Goal: Task Accomplishment & Management: Complete application form

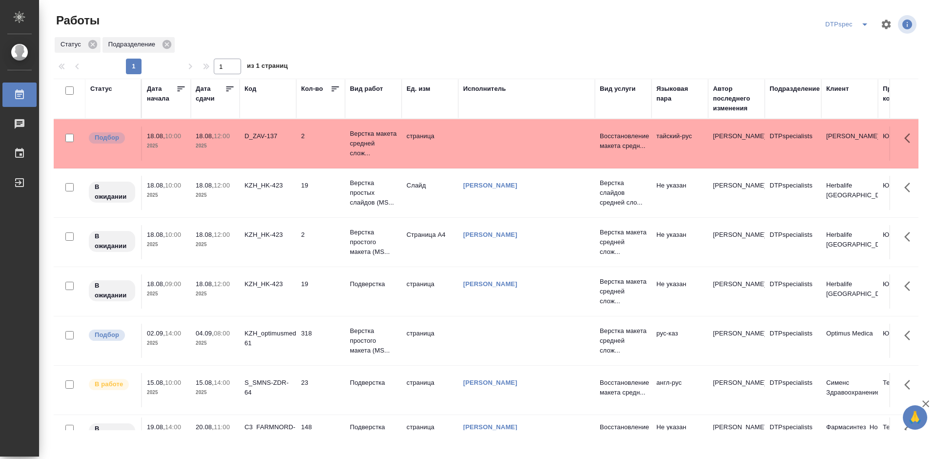
click at [227, 88] on icon at bounding box center [230, 89] width 10 height 10
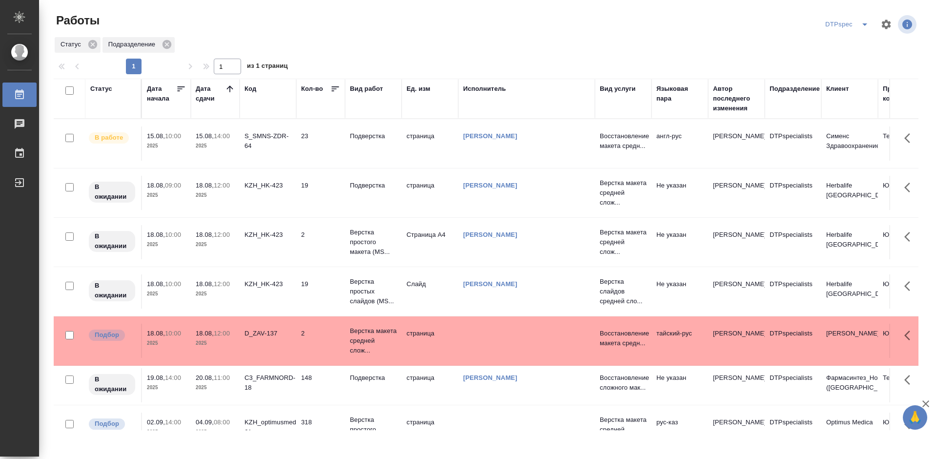
click at [374, 136] on p "Подверстка" at bounding box center [373, 136] width 47 height 10
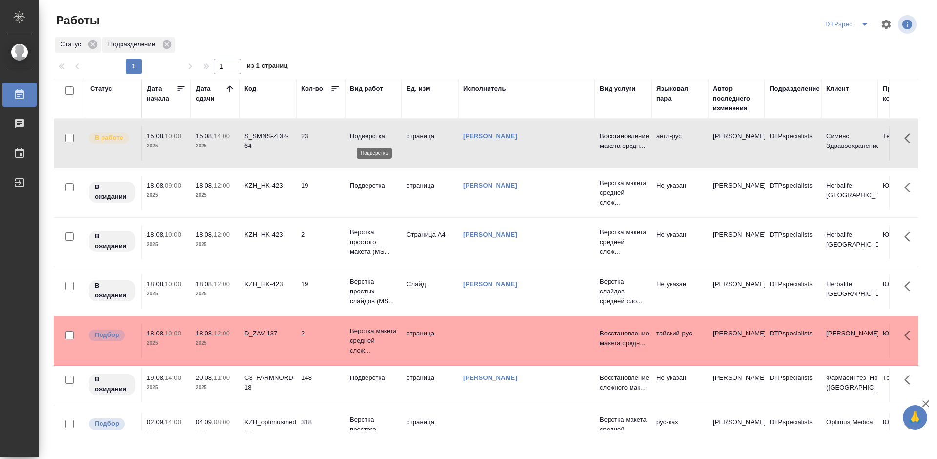
click at [374, 136] on p "Подверстка" at bounding box center [373, 136] width 47 height 10
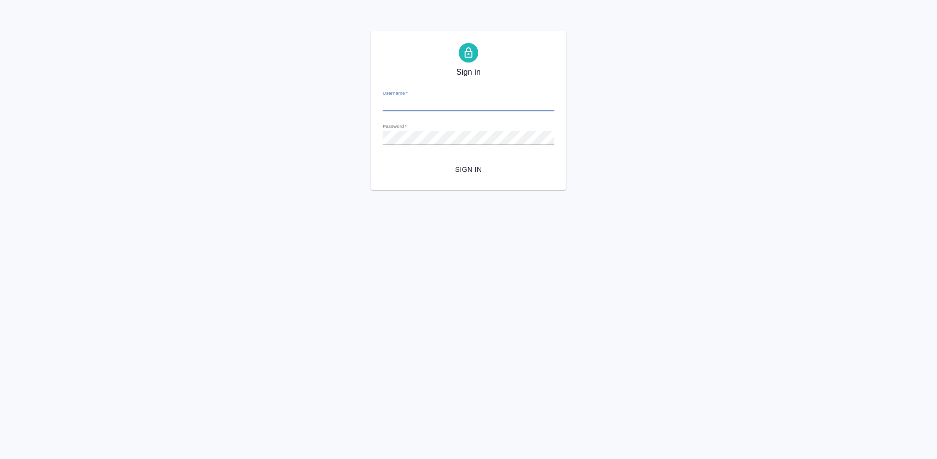
type input "a.ganina@awatera.com"
click at [476, 168] on span "Sign in" at bounding box center [468, 169] width 156 height 12
type input "[EMAIL_ADDRESS][DOMAIN_NAME]"
click at [475, 165] on span "Sign in" at bounding box center [468, 169] width 156 height 12
click at [461, 168] on span "Sign in" at bounding box center [468, 169] width 156 height 12
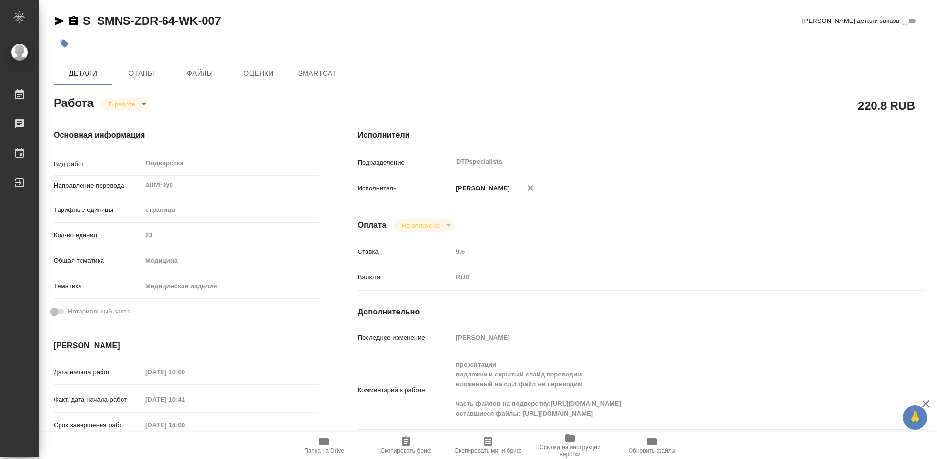
type textarea "x"
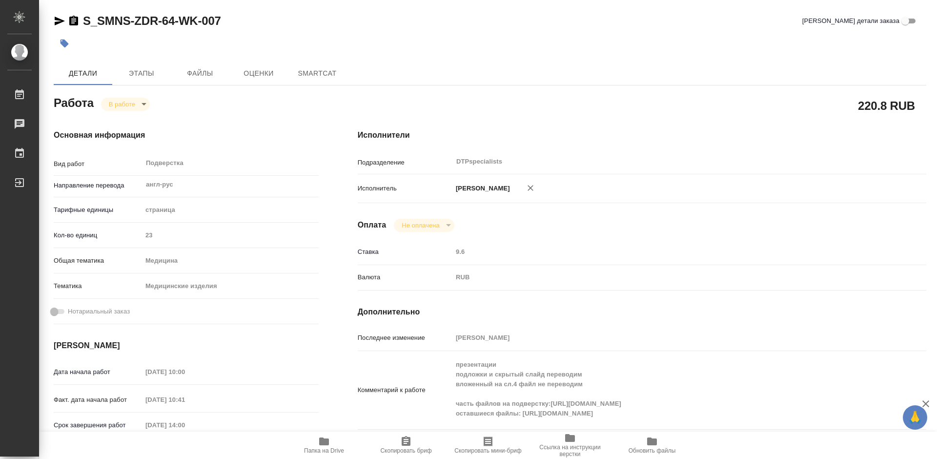
type textarea "x"
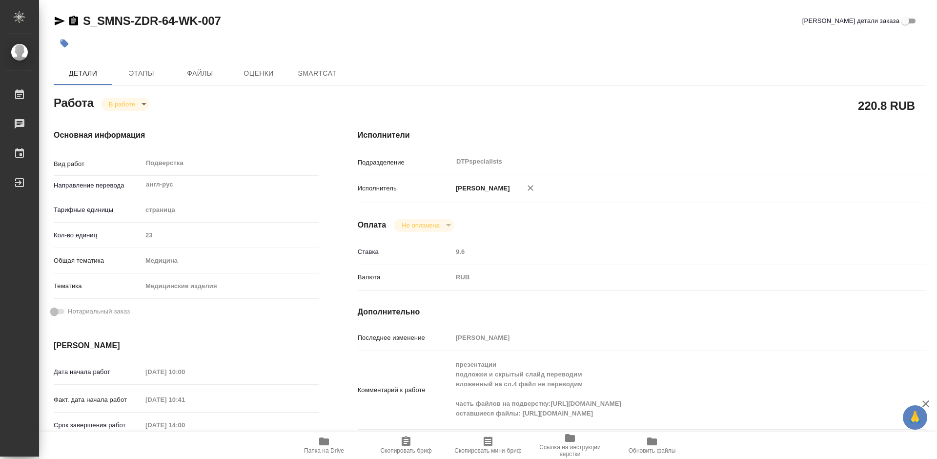
type textarea "x"
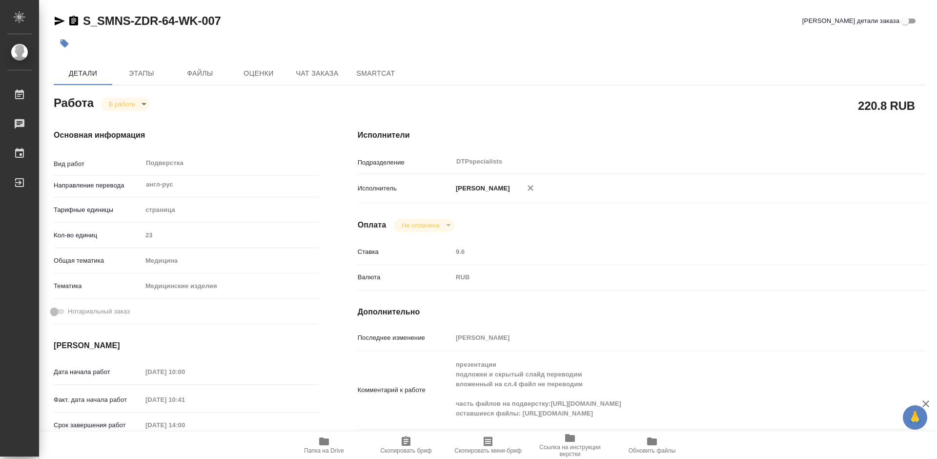
type textarea "x"
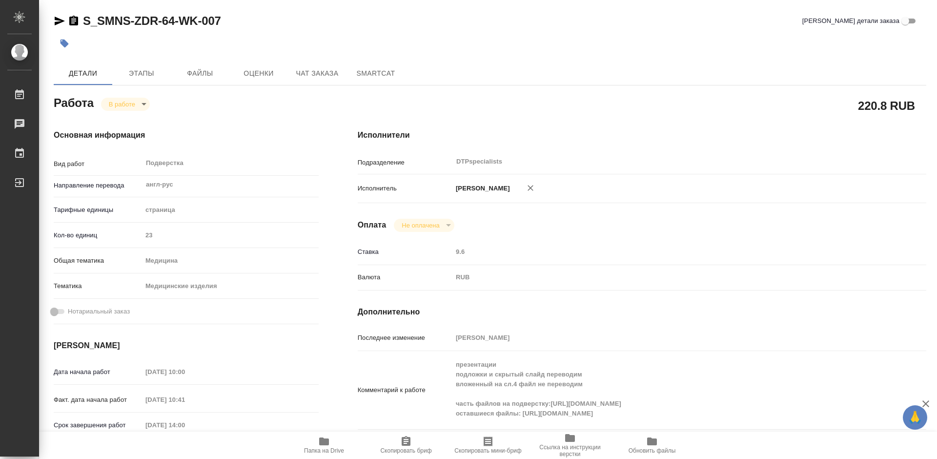
type textarea "x"
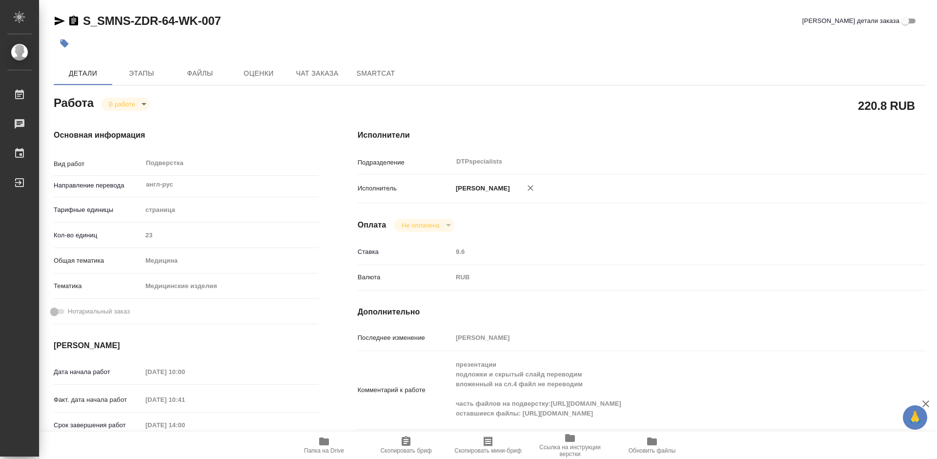
type textarea "x"
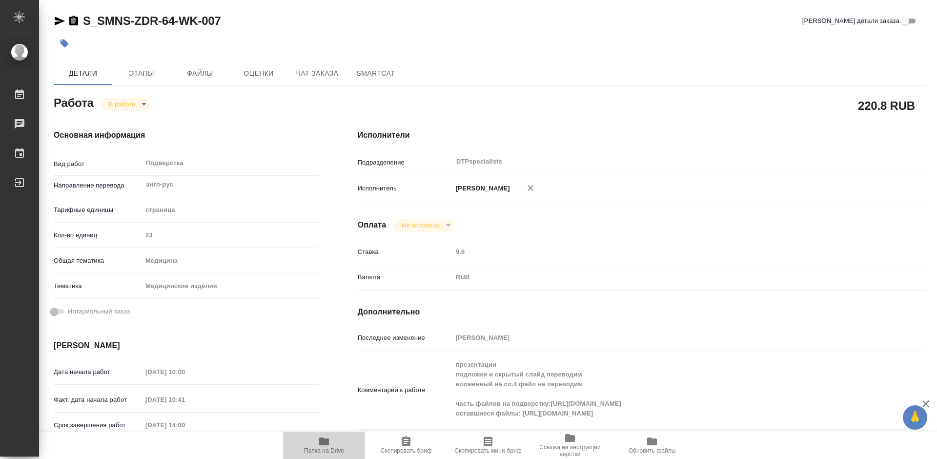
click at [321, 444] on icon "button" at bounding box center [324, 441] width 10 height 8
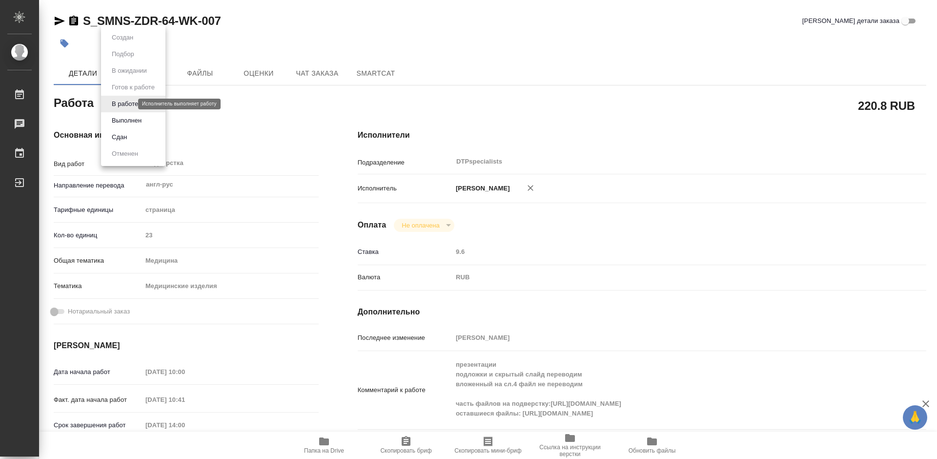
click at [126, 102] on body "🙏 .cls-1 fill:#fff; AWATERA Работы 0 Чаты График Выйти S_SMNS-ZDR-64-WK-007 Кра…" at bounding box center [468, 229] width 937 height 459
click at [126, 121] on button "Выполнен" at bounding box center [127, 120] width 36 height 11
type textarea "x"
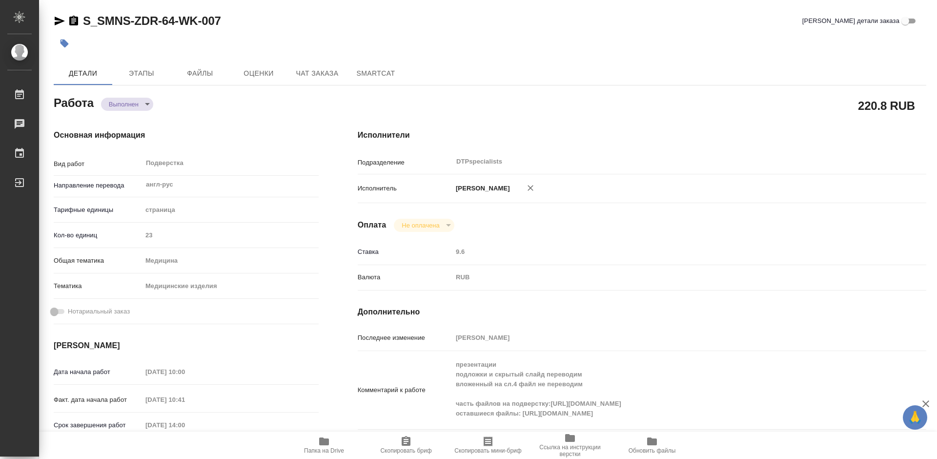
type textarea "x"
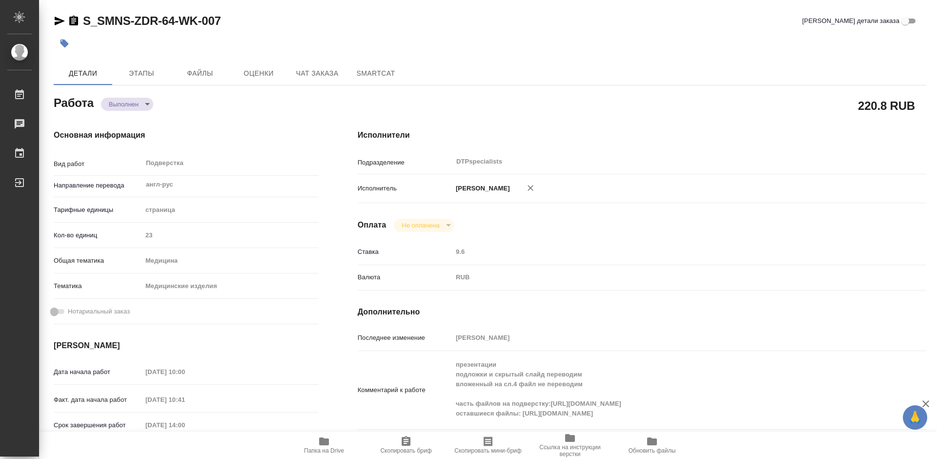
type textarea "x"
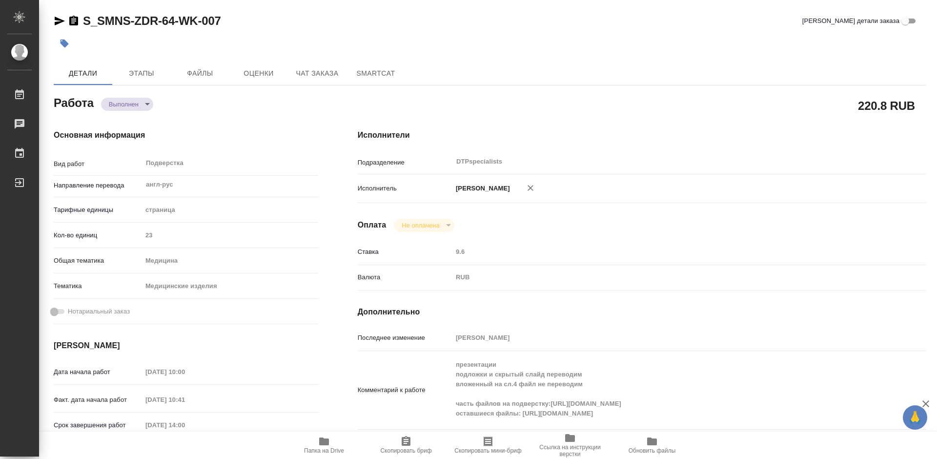
type textarea "x"
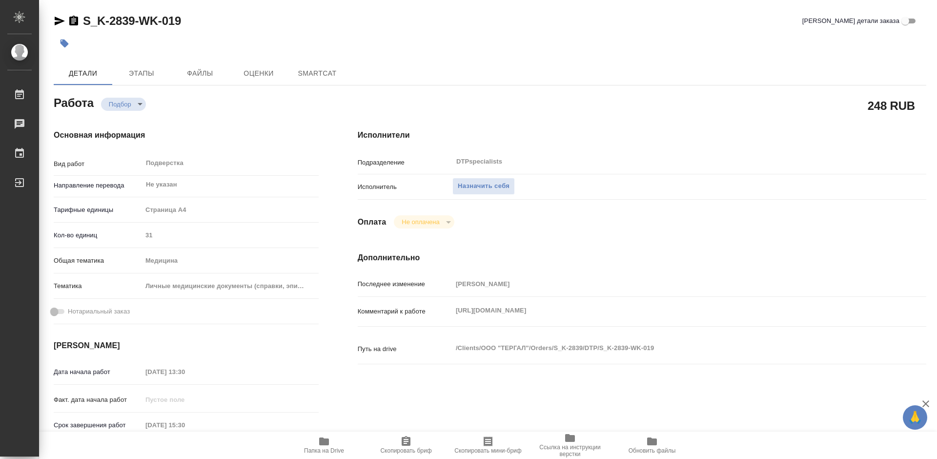
type textarea "x"
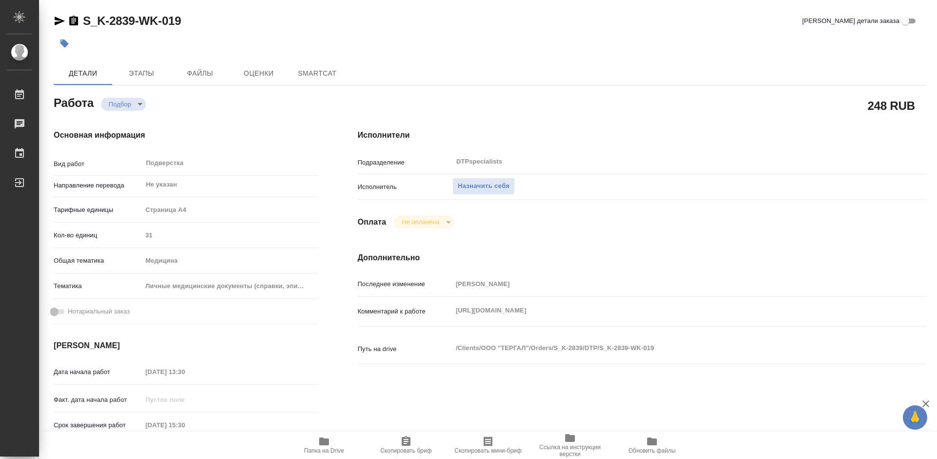
type textarea "x"
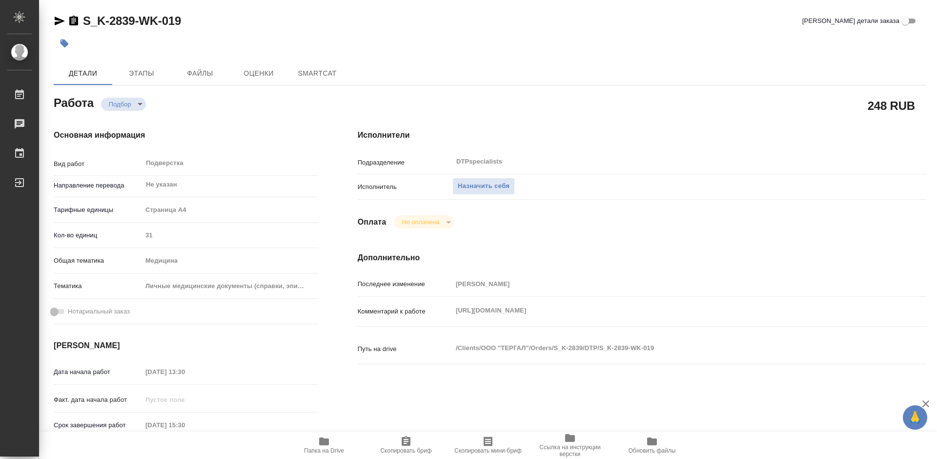
type textarea "x"
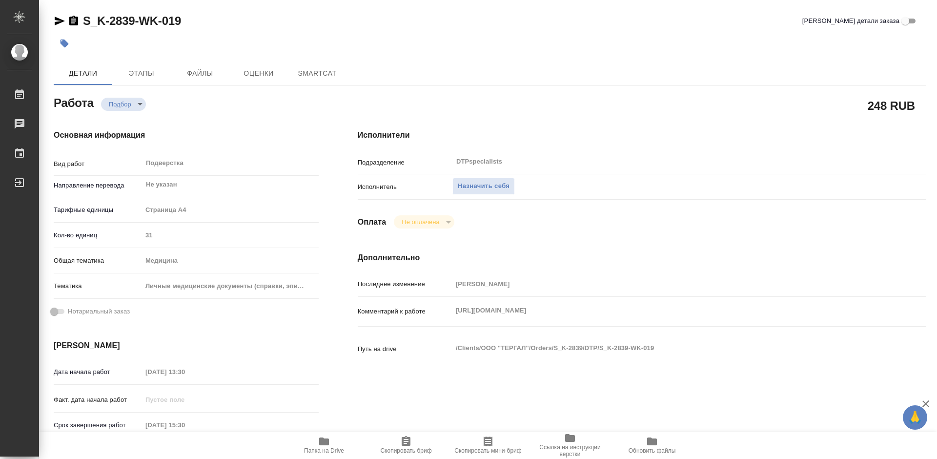
type textarea "x"
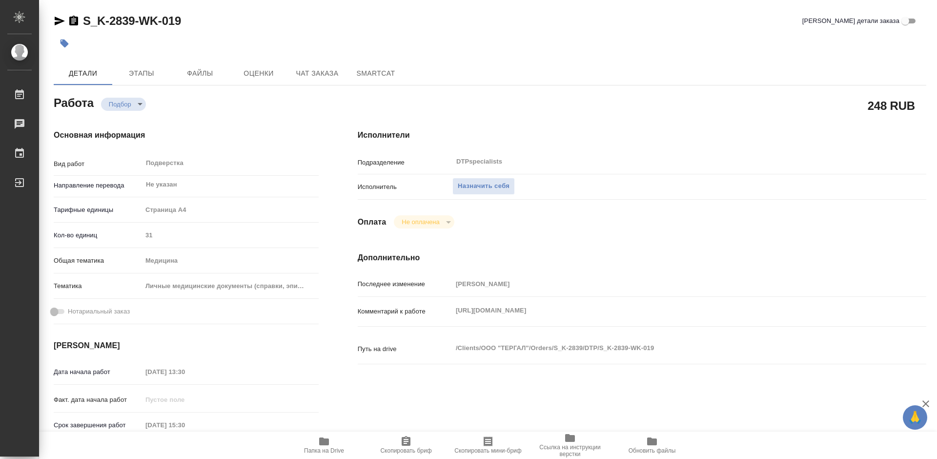
type textarea "x"
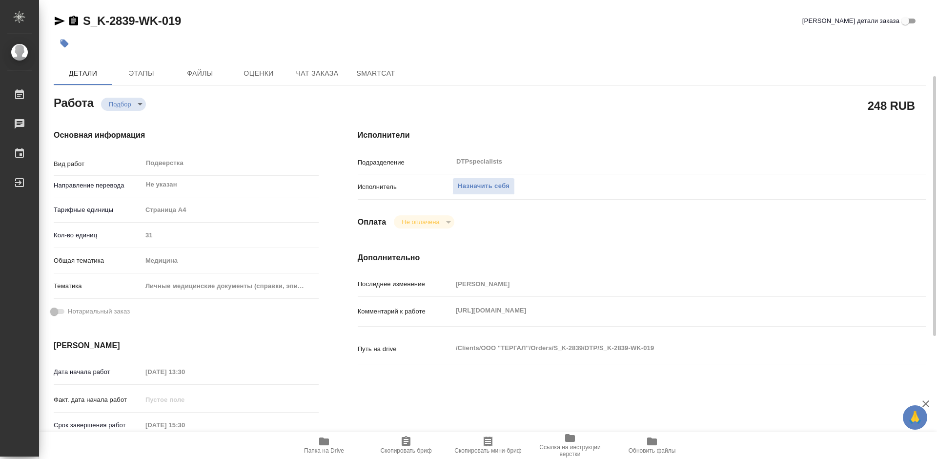
scroll to position [49, 0]
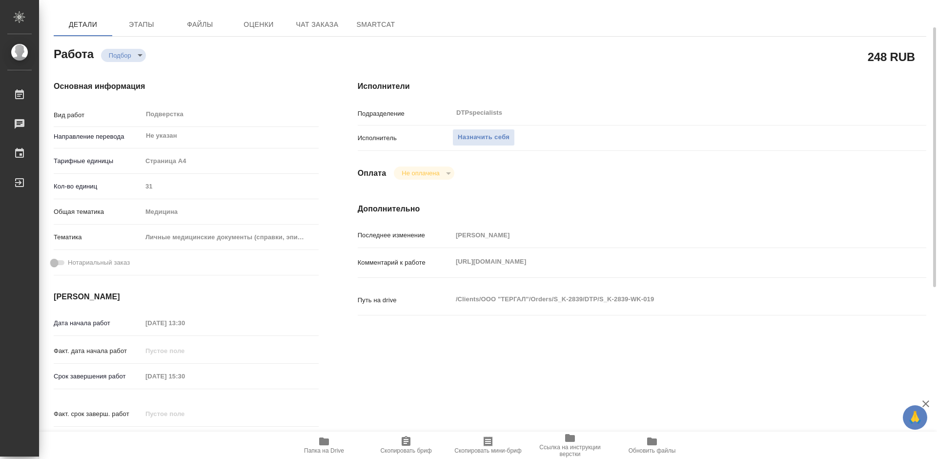
type textarea "x"
